Goal: Transaction & Acquisition: Purchase product/service

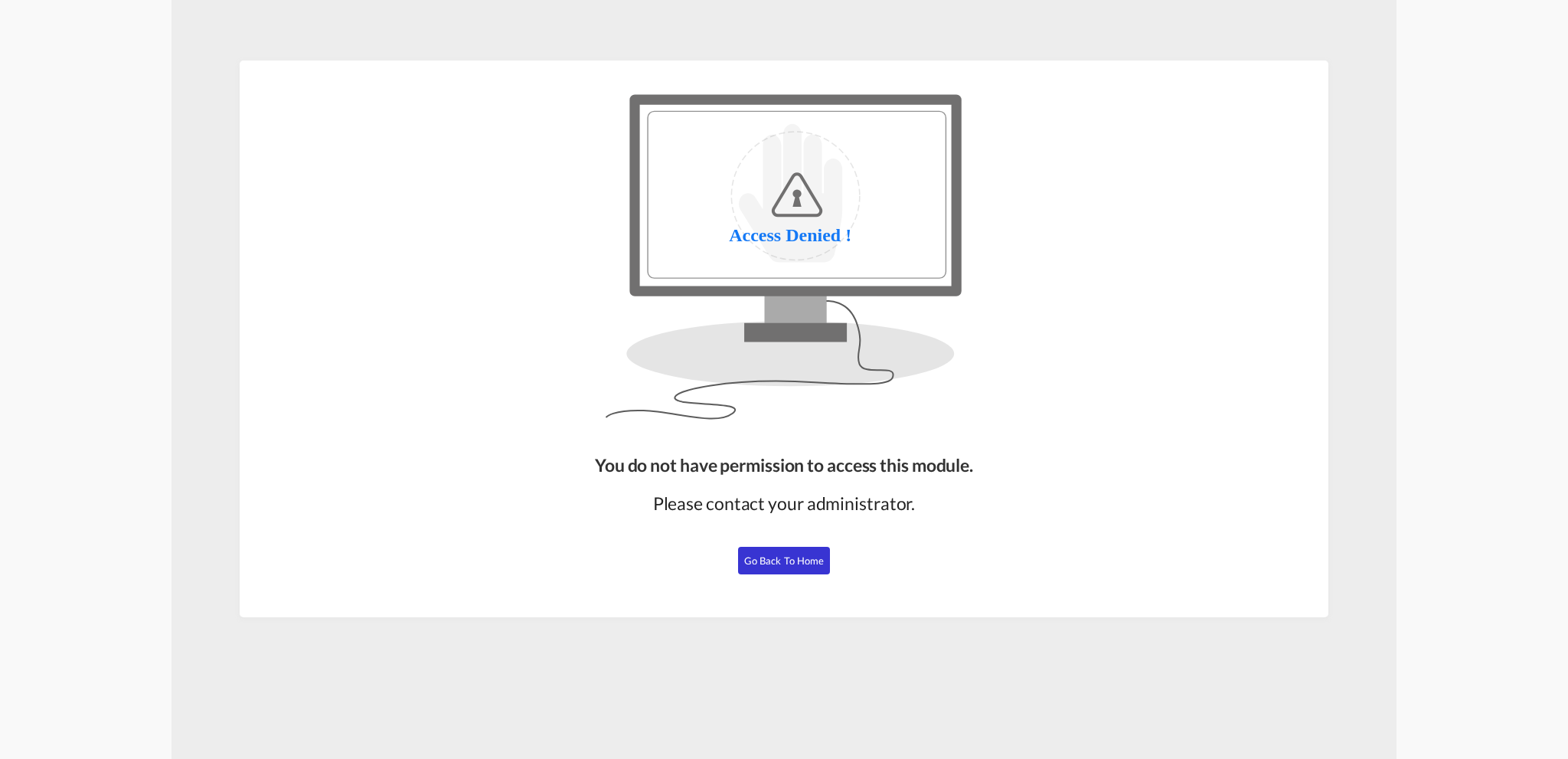
click at [812, 563] on span "Go Back to Home" at bounding box center [784, 560] width 80 height 13
